Goal: Navigation & Orientation: Find specific page/section

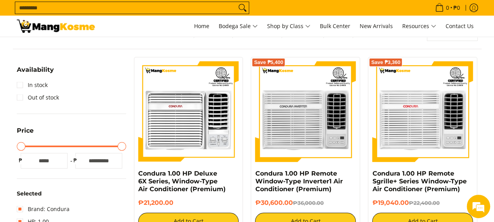
scroll to position [78, 0]
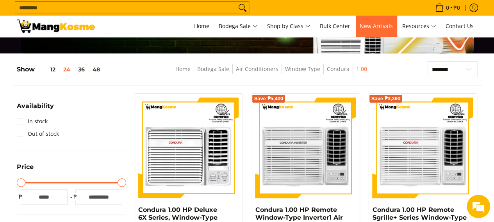
click at [375, 24] on span "New Arrivals" at bounding box center [375, 25] width 33 height 7
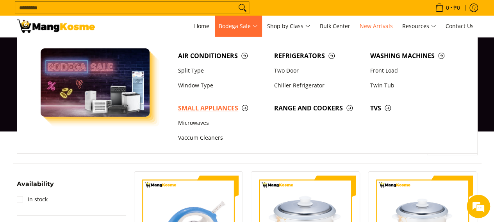
click at [227, 110] on span "Small Appliances" at bounding box center [222, 108] width 88 height 10
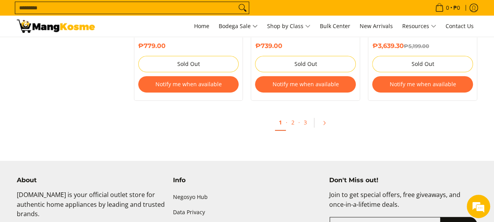
scroll to position [1717, 0]
